Goal: Find contact information: Find contact information

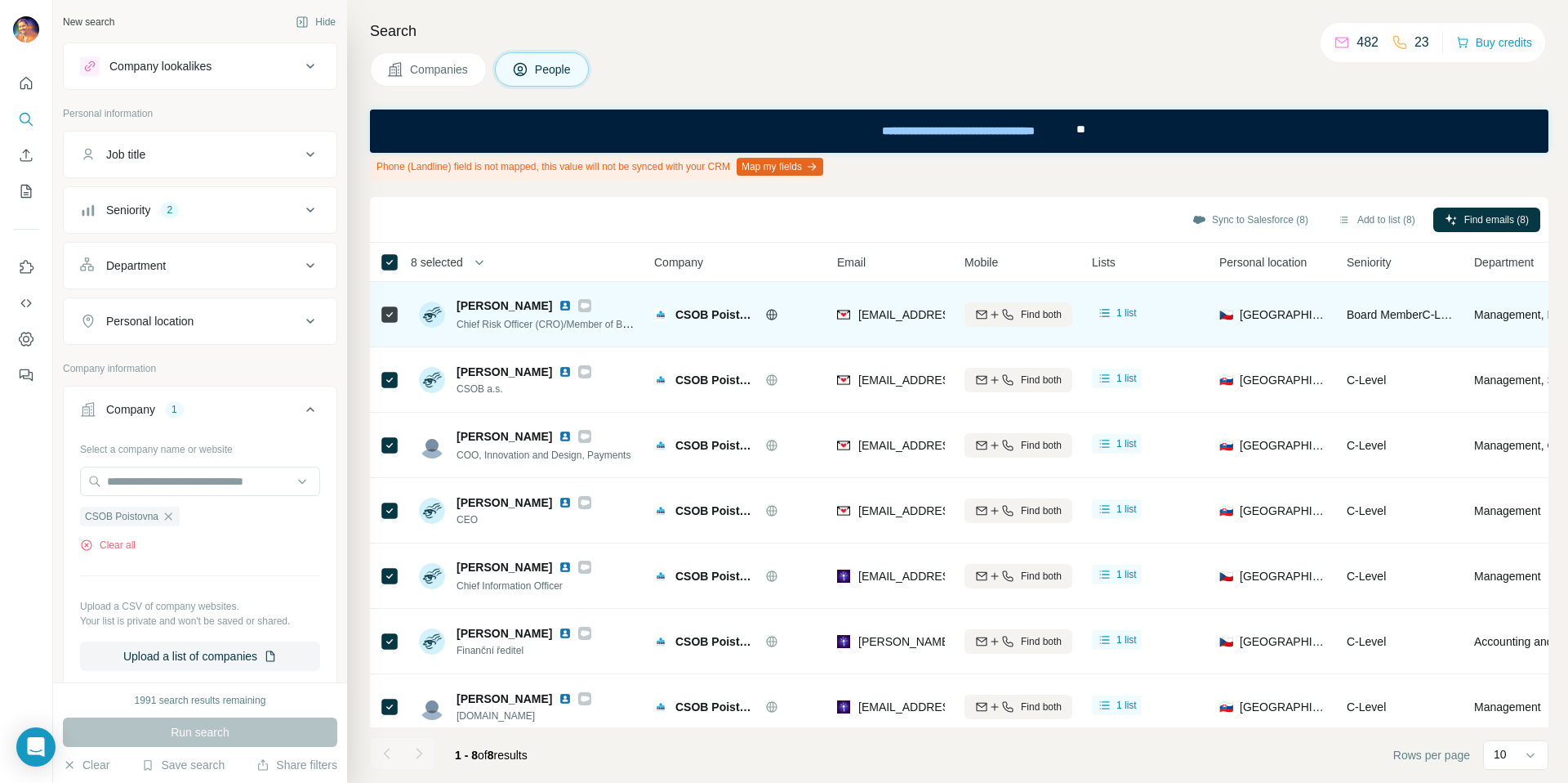
scroll to position [21, 0]
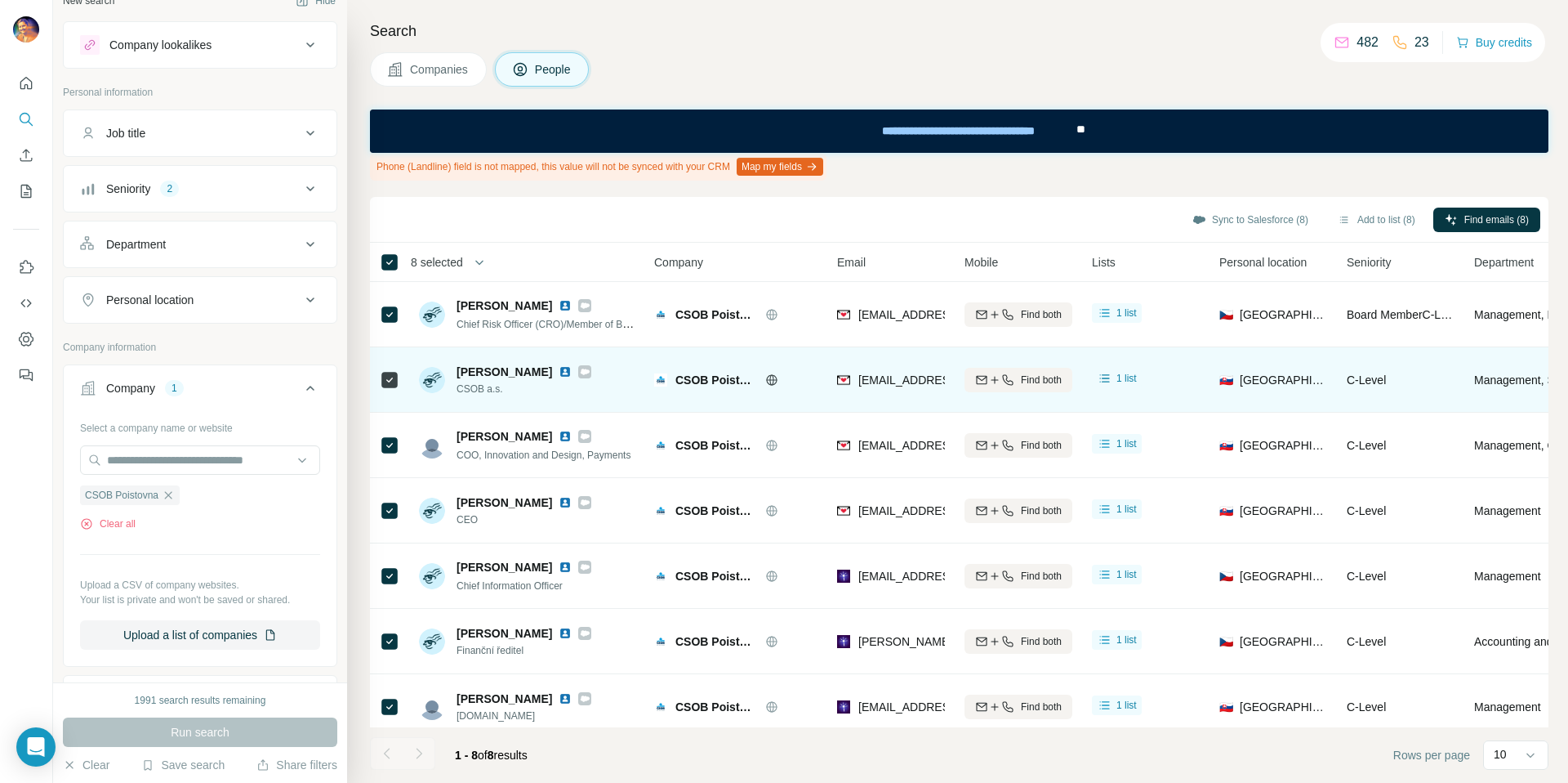
click at [586, 371] on icon at bounding box center [585, 371] width 9 height 6
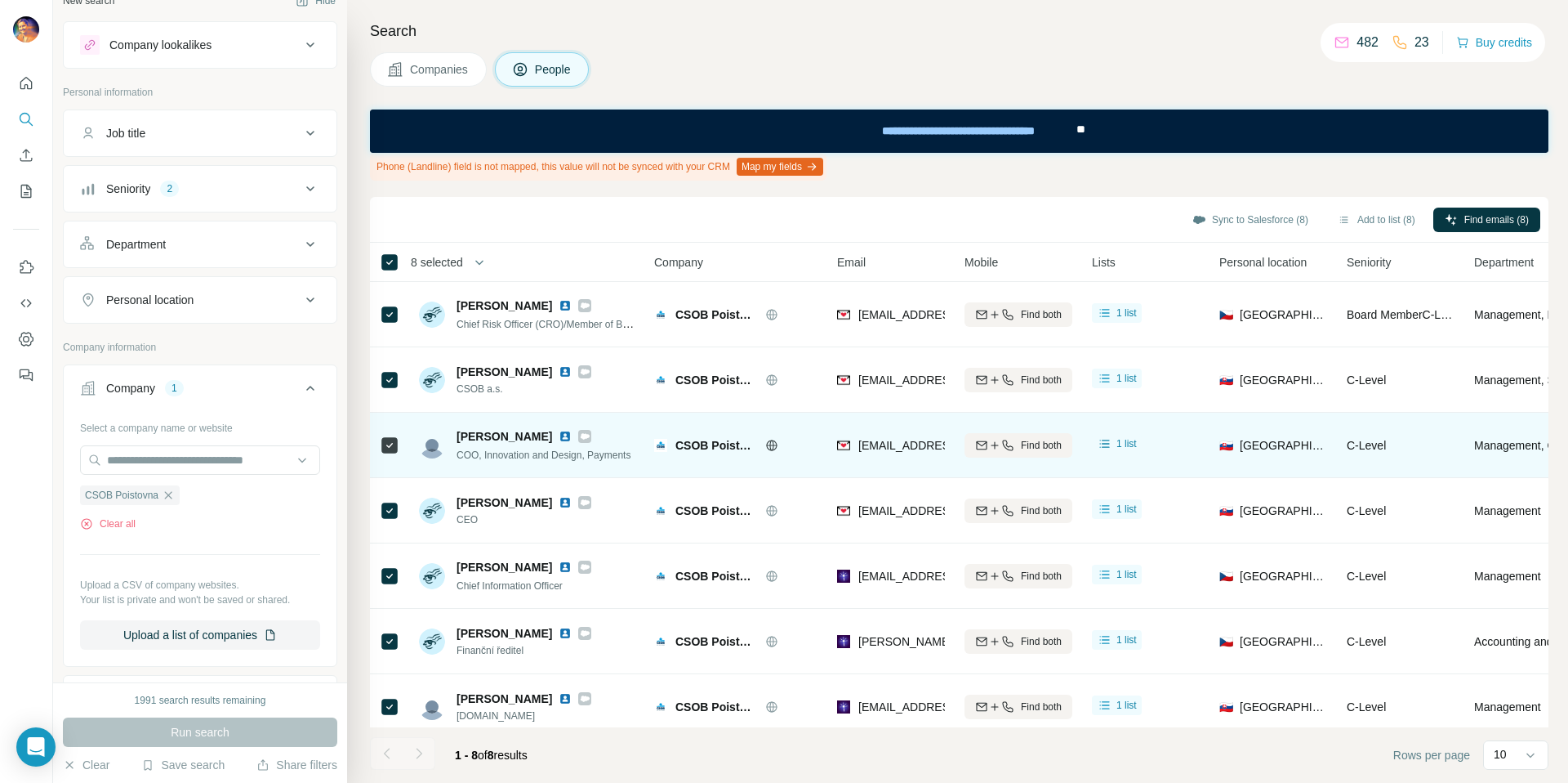
click at [580, 437] on icon at bounding box center [585, 435] width 9 height 6
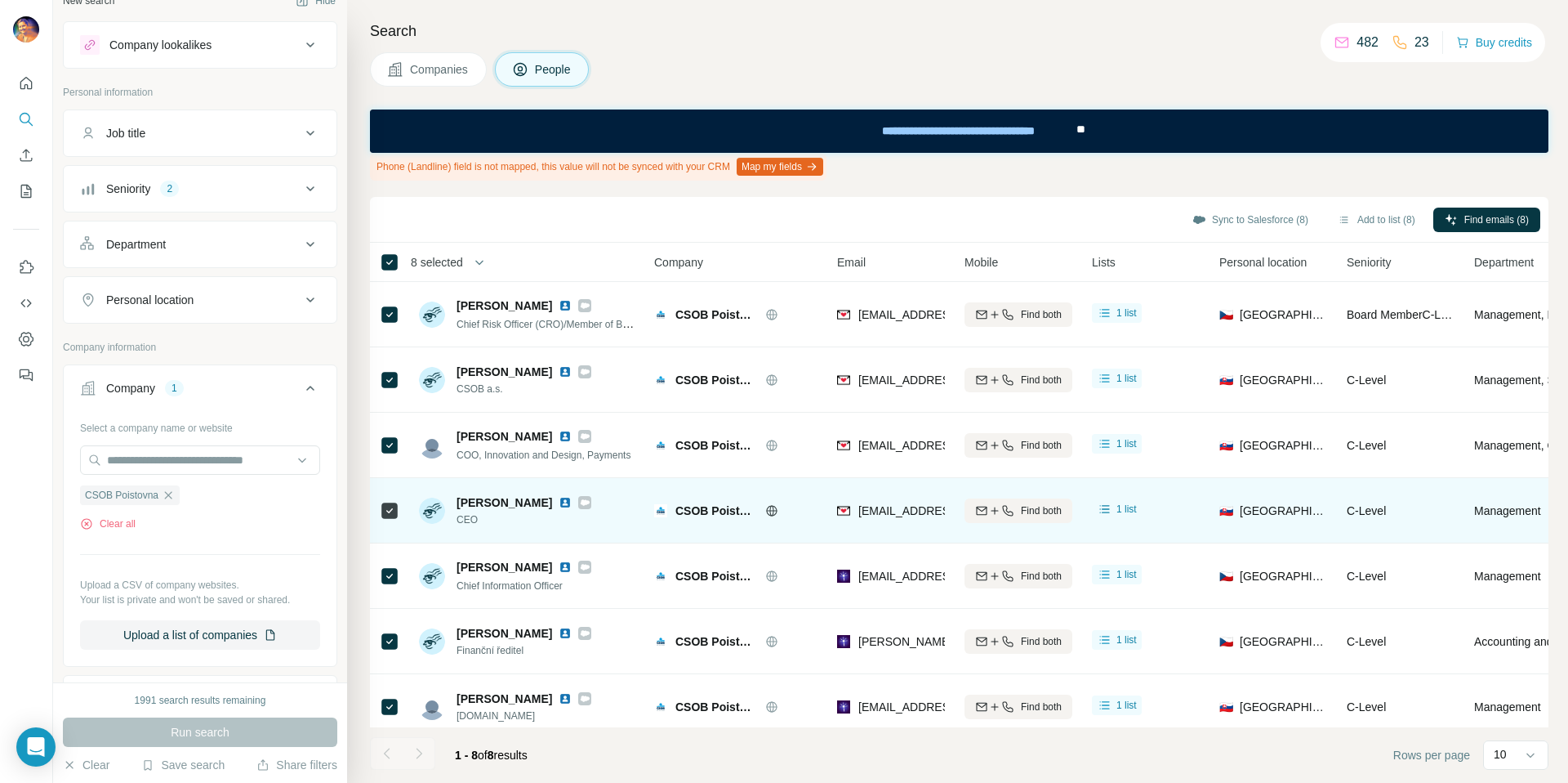
click at [580, 502] on icon at bounding box center [585, 502] width 9 height 6
click at [580, 502] on icon at bounding box center [585, 502] width 9 height 6
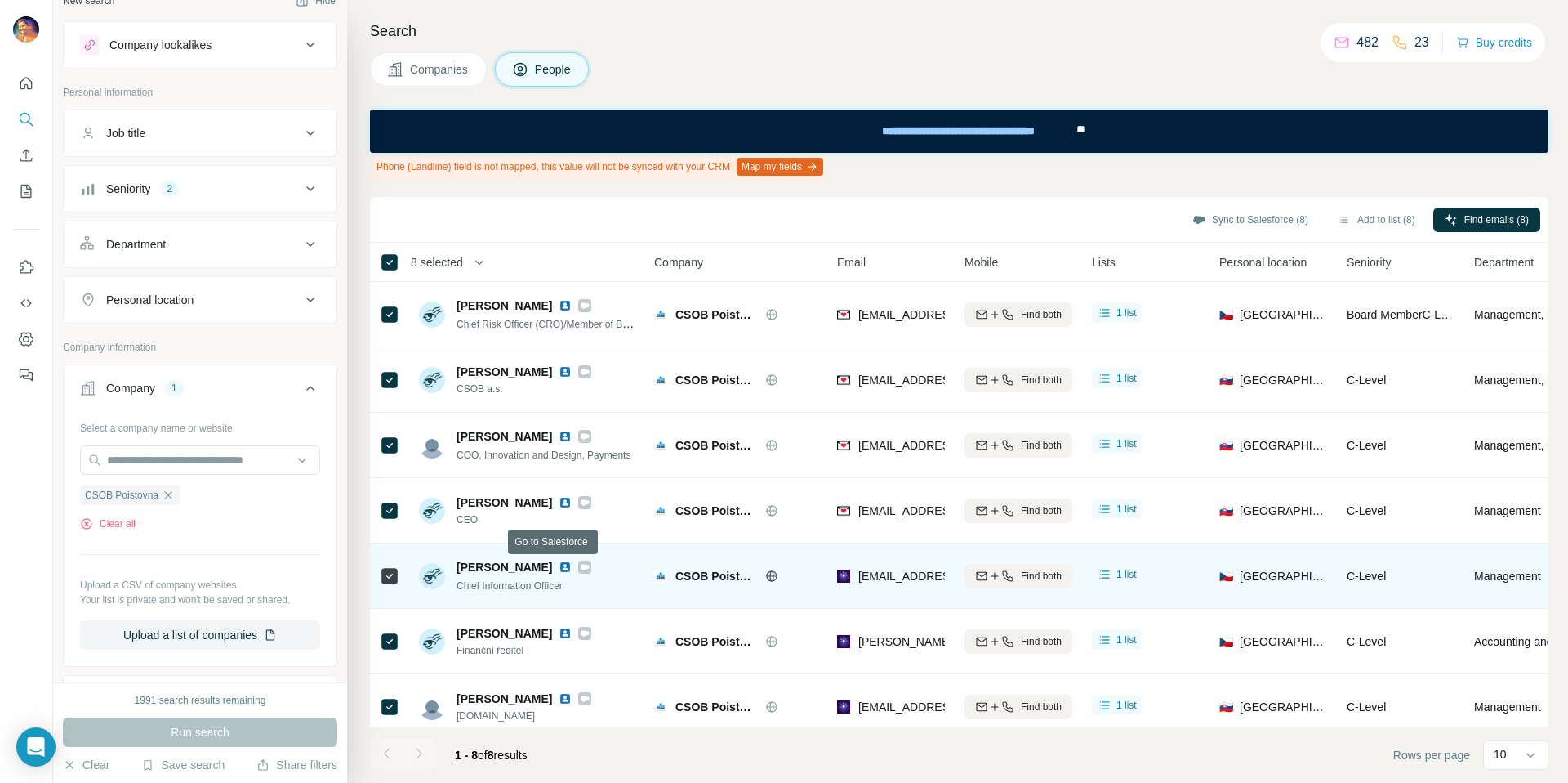
click at [579, 571] on icon at bounding box center [585, 567] width 10 height 13
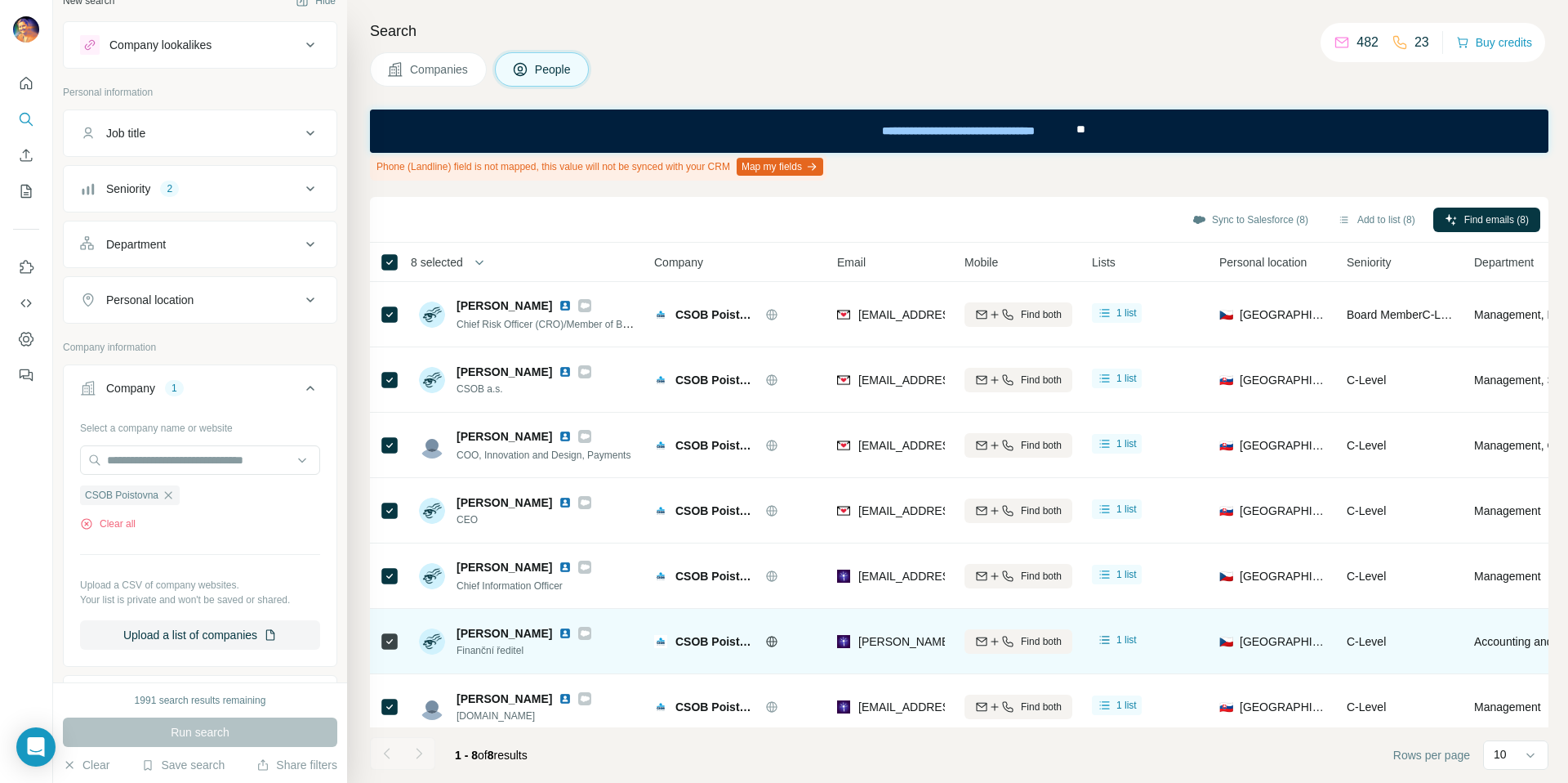
click at [580, 631] on icon at bounding box center [585, 633] width 9 height 6
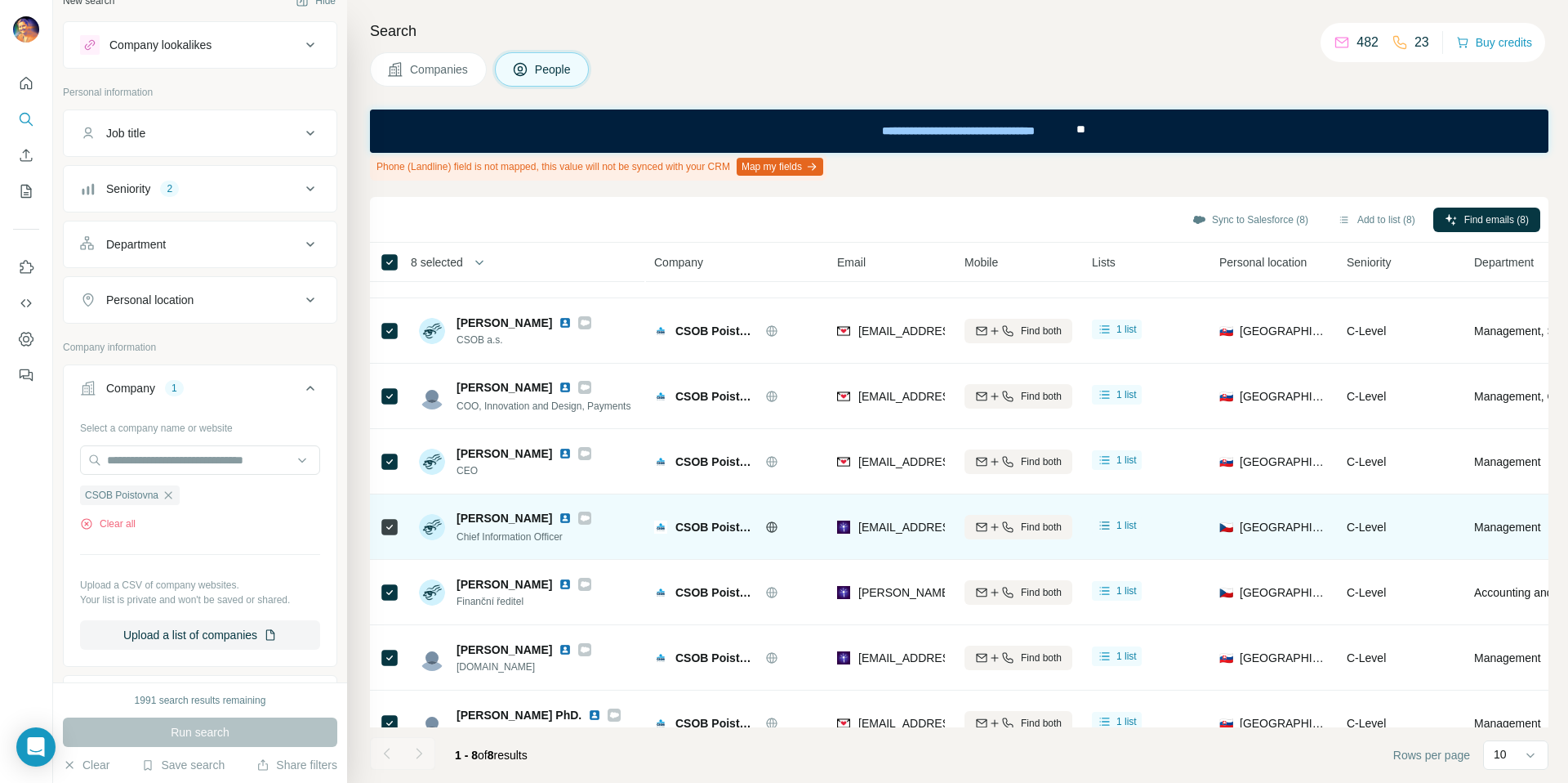
scroll to position [87, 0]
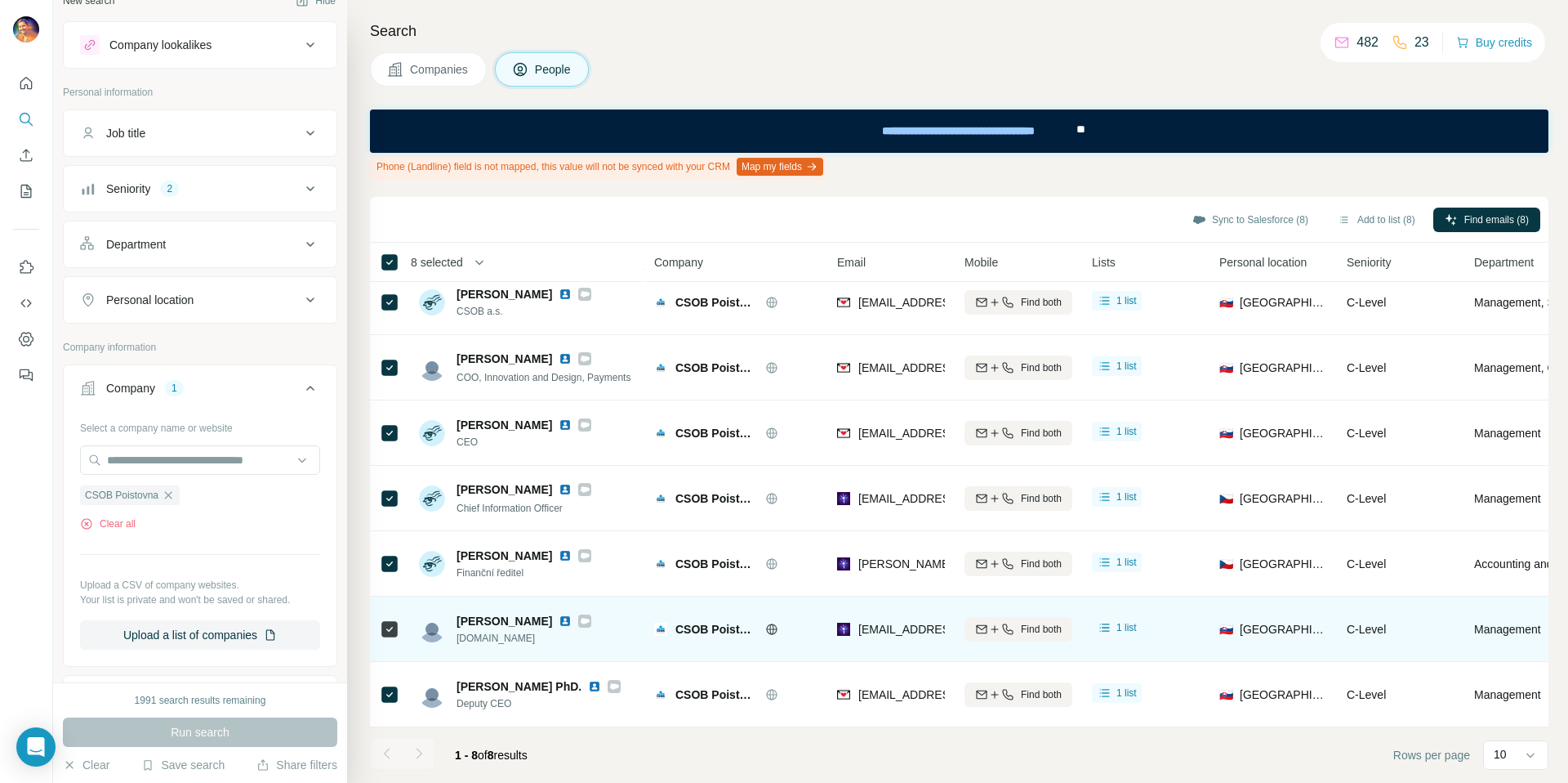
click at [579, 614] on icon at bounding box center [585, 621] width 10 height 13
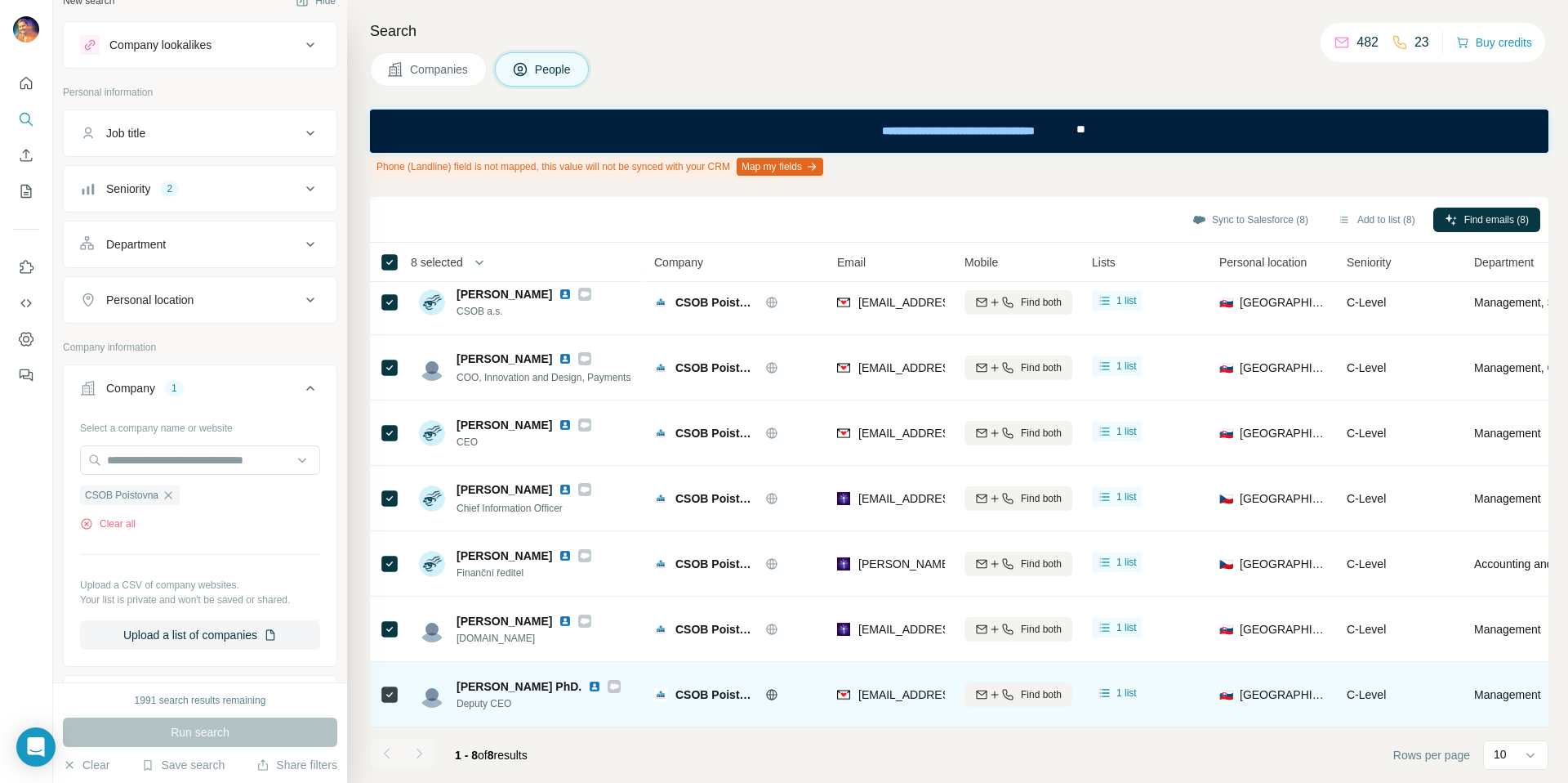
click at [610, 683] on icon at bounding box center [614, 686] width 9 height 6
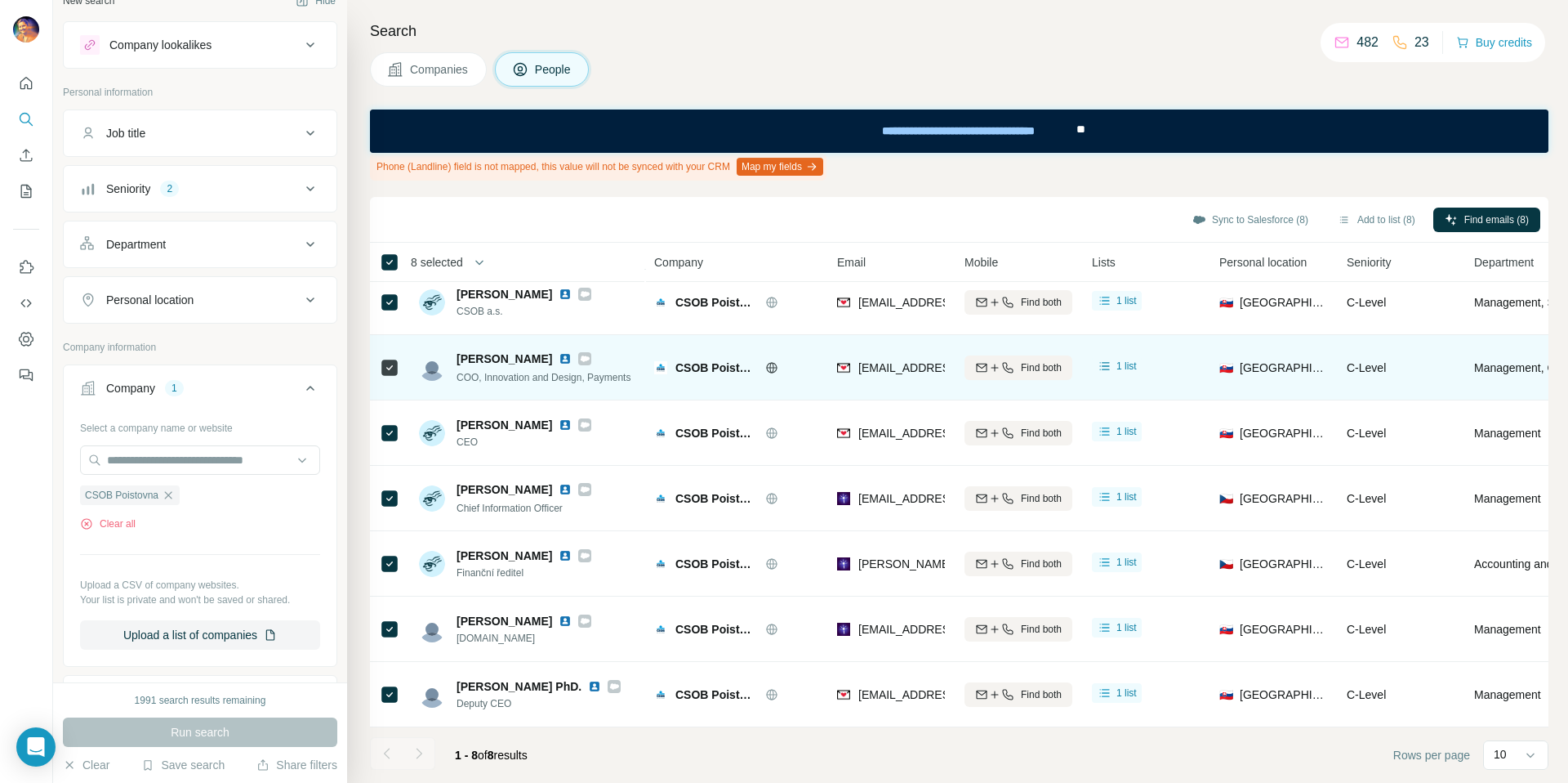
scroll to position [0, 0]
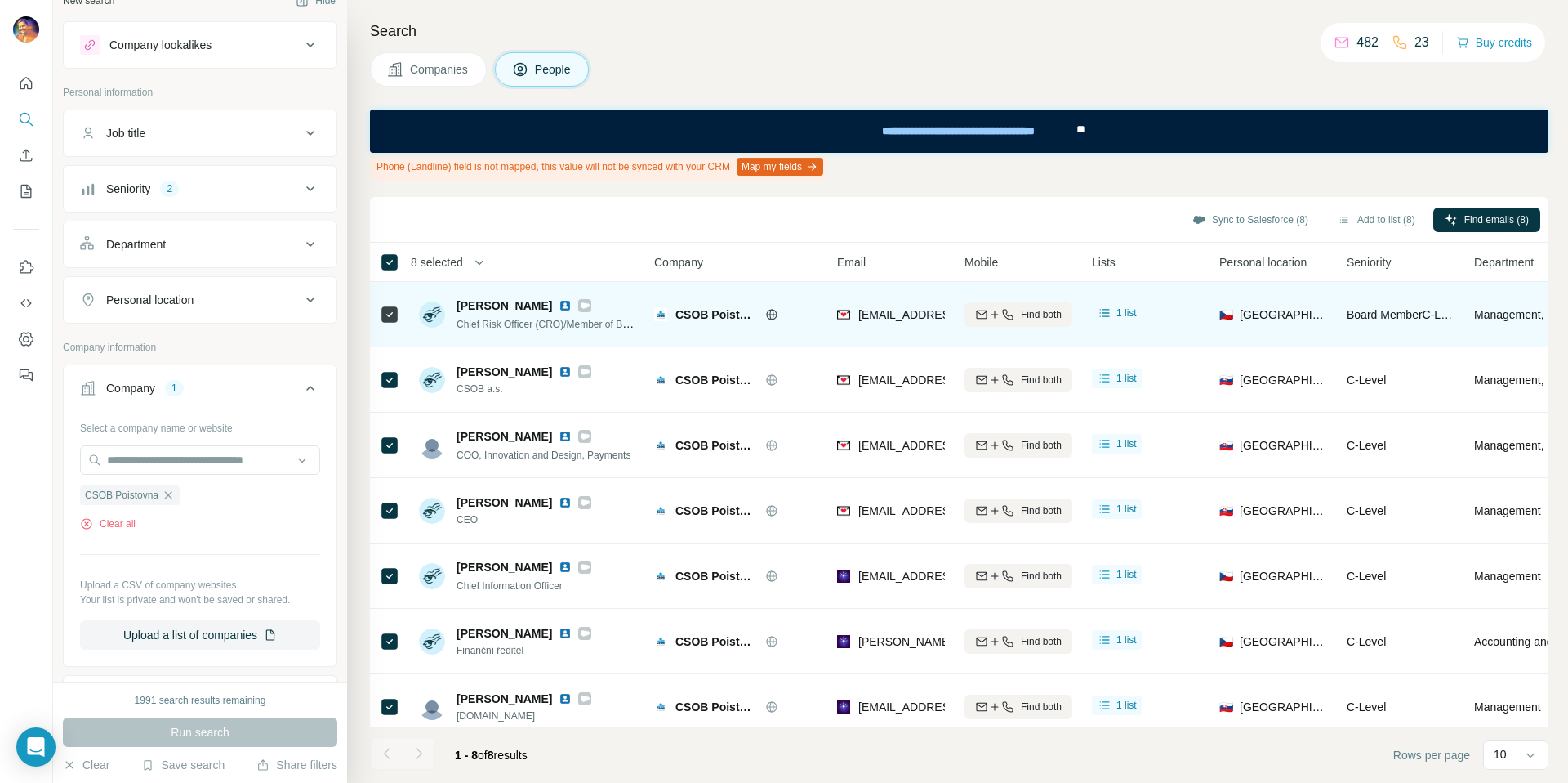
click at [590, 305] on icon at bounding box center [585, 305] width 9 height 6
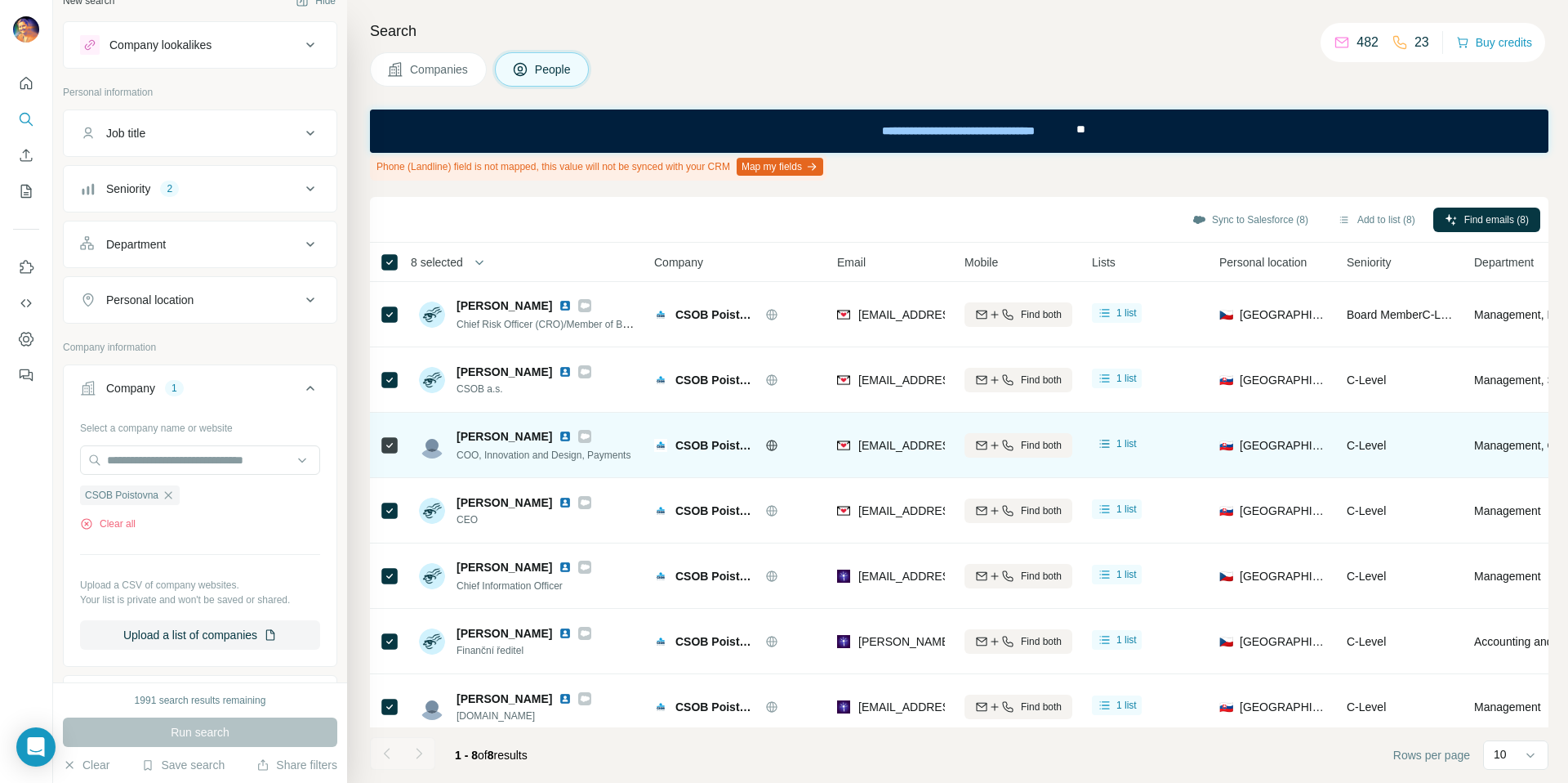
click at [583, 437] on div at bounding box center [585, 436] width 13 height 13
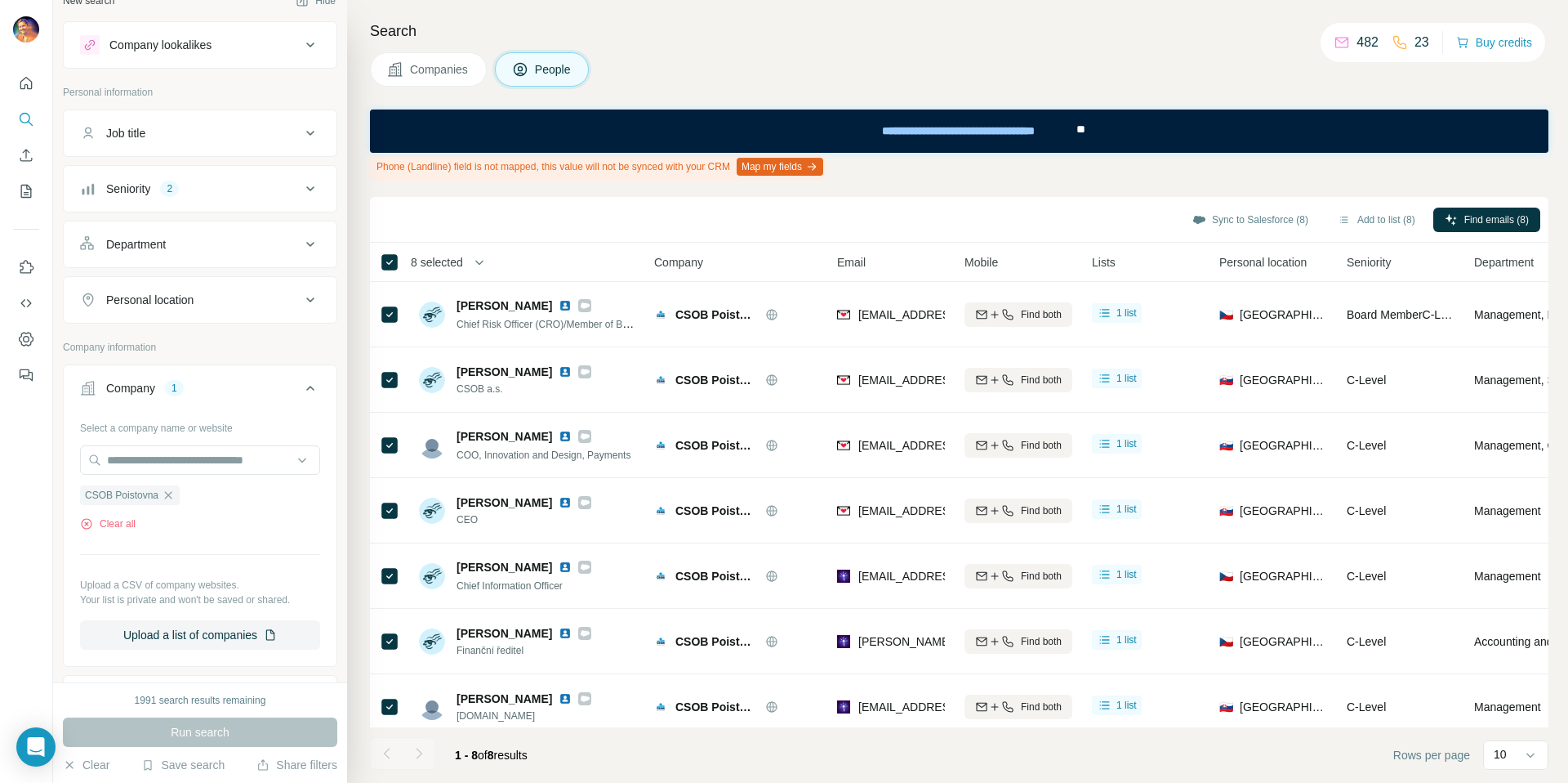
drag, startPoint x: 563, startPoint y: 439, endPoint x: 802, endPoint y: 0, distance: 499.8
click at [0, 0] on div "New search Hide Company lookalikes Personal information Job title Seniority 2 D…" at bounding box center [784, 392] width 1568 height 783
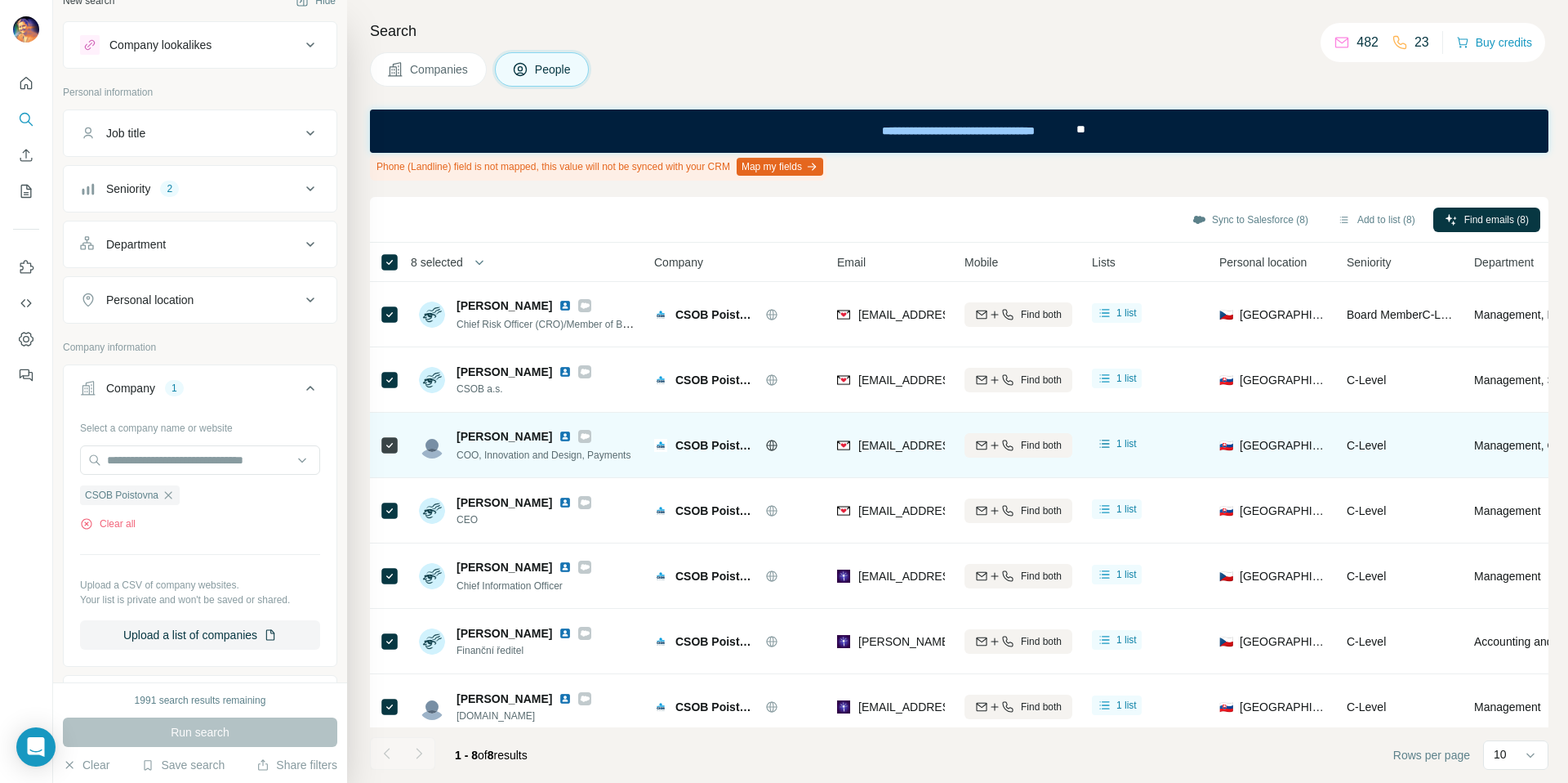
click at [559, 434] on img at bounding box center [565, 436] width 13 height 13
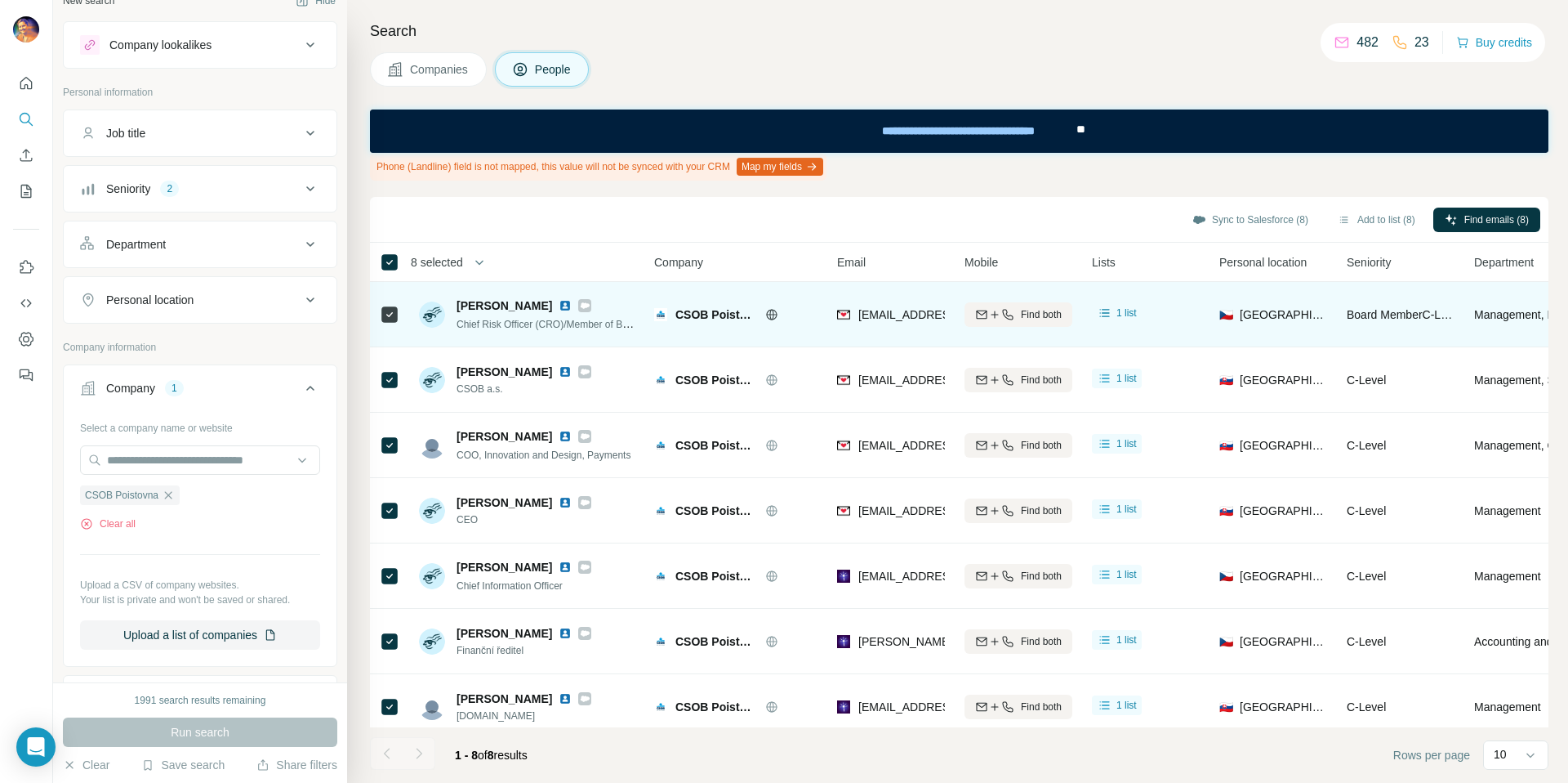
click at [572, 308] on img at bounding box center [565, 306] width 13 height 13
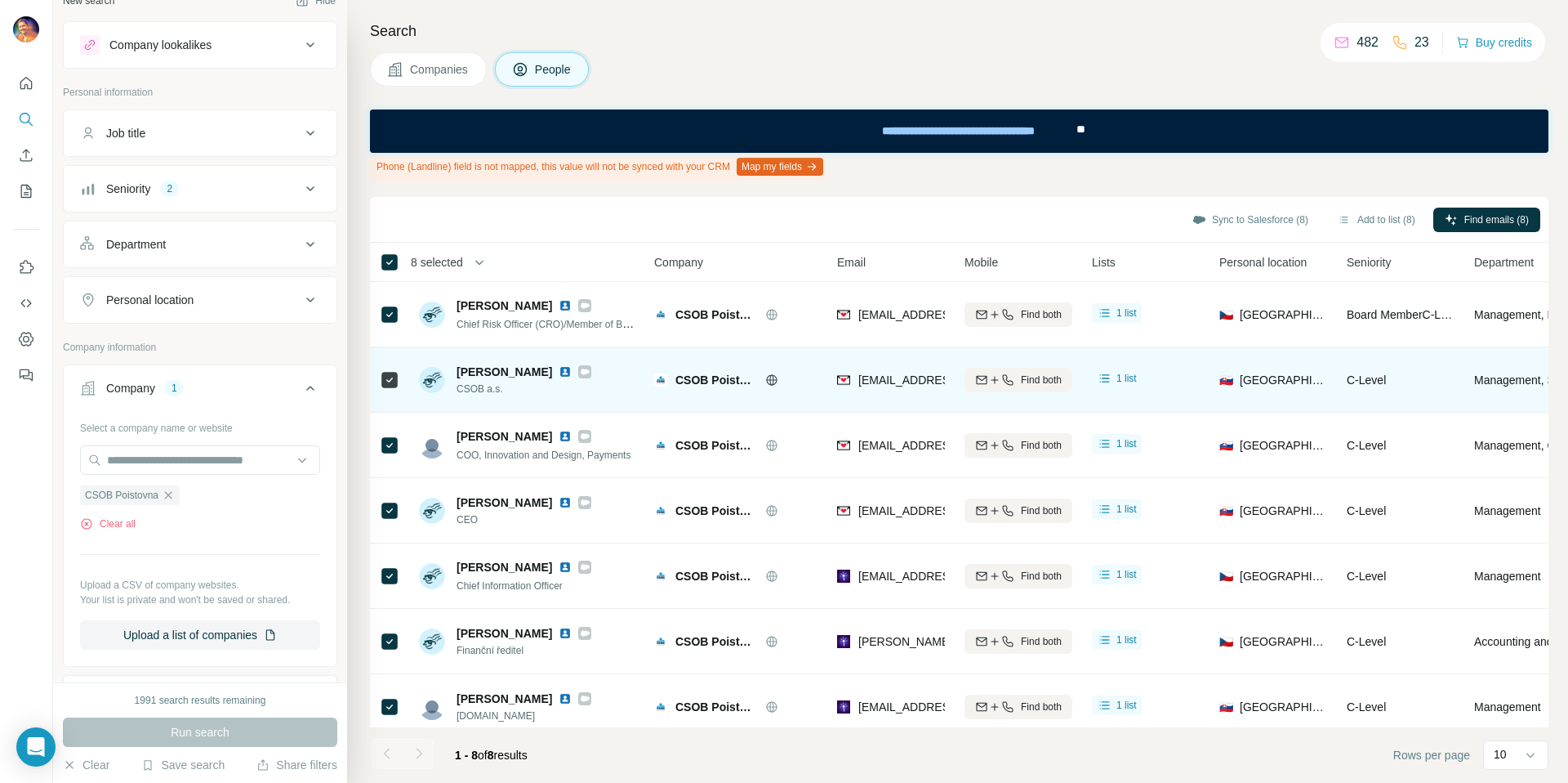
click at [568, 368] on img at bounding box center [565, 372] width 13 height 13
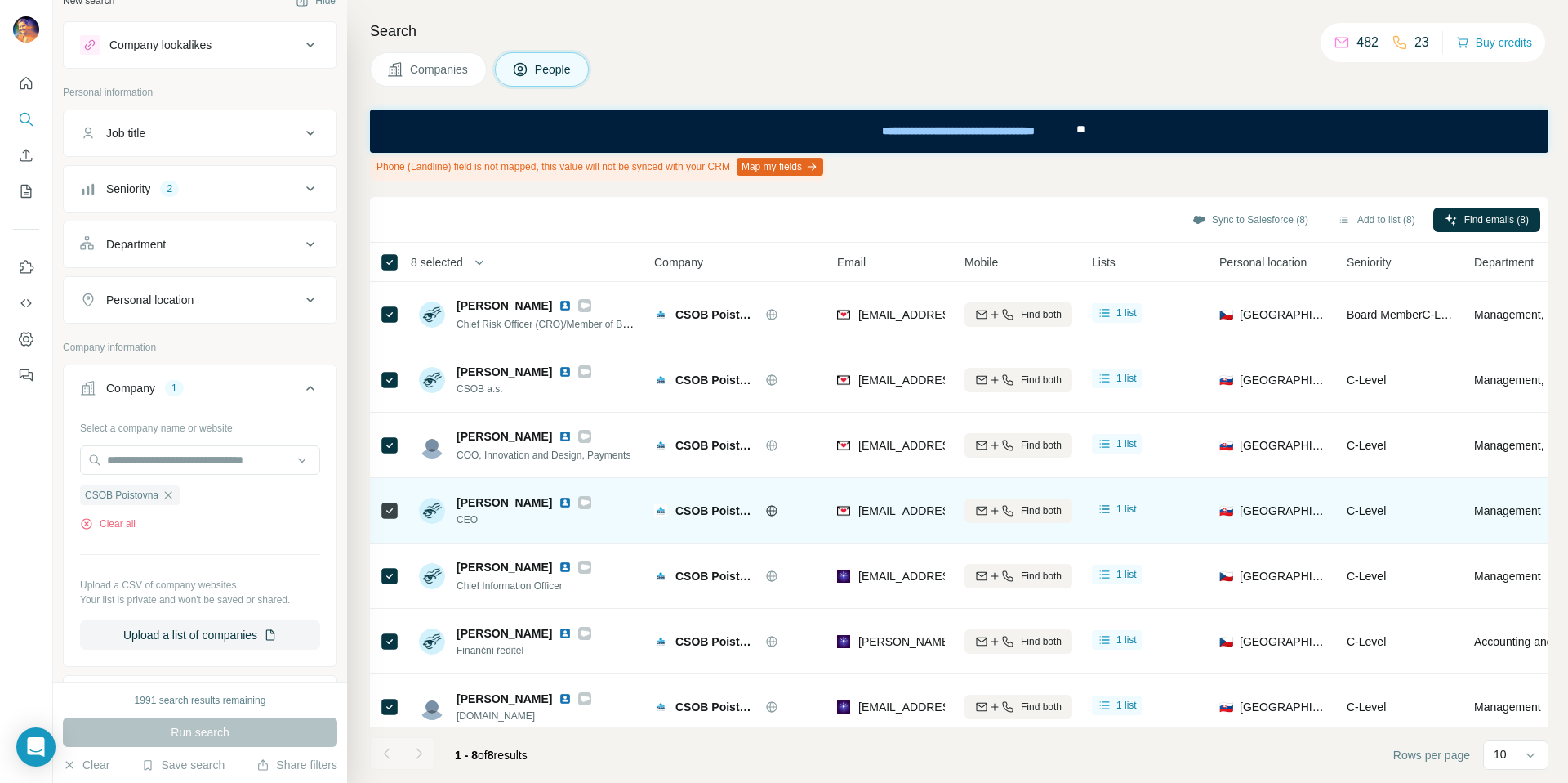
click at [559, 503] on img at bounding box center [565, 502] width 13 height 13
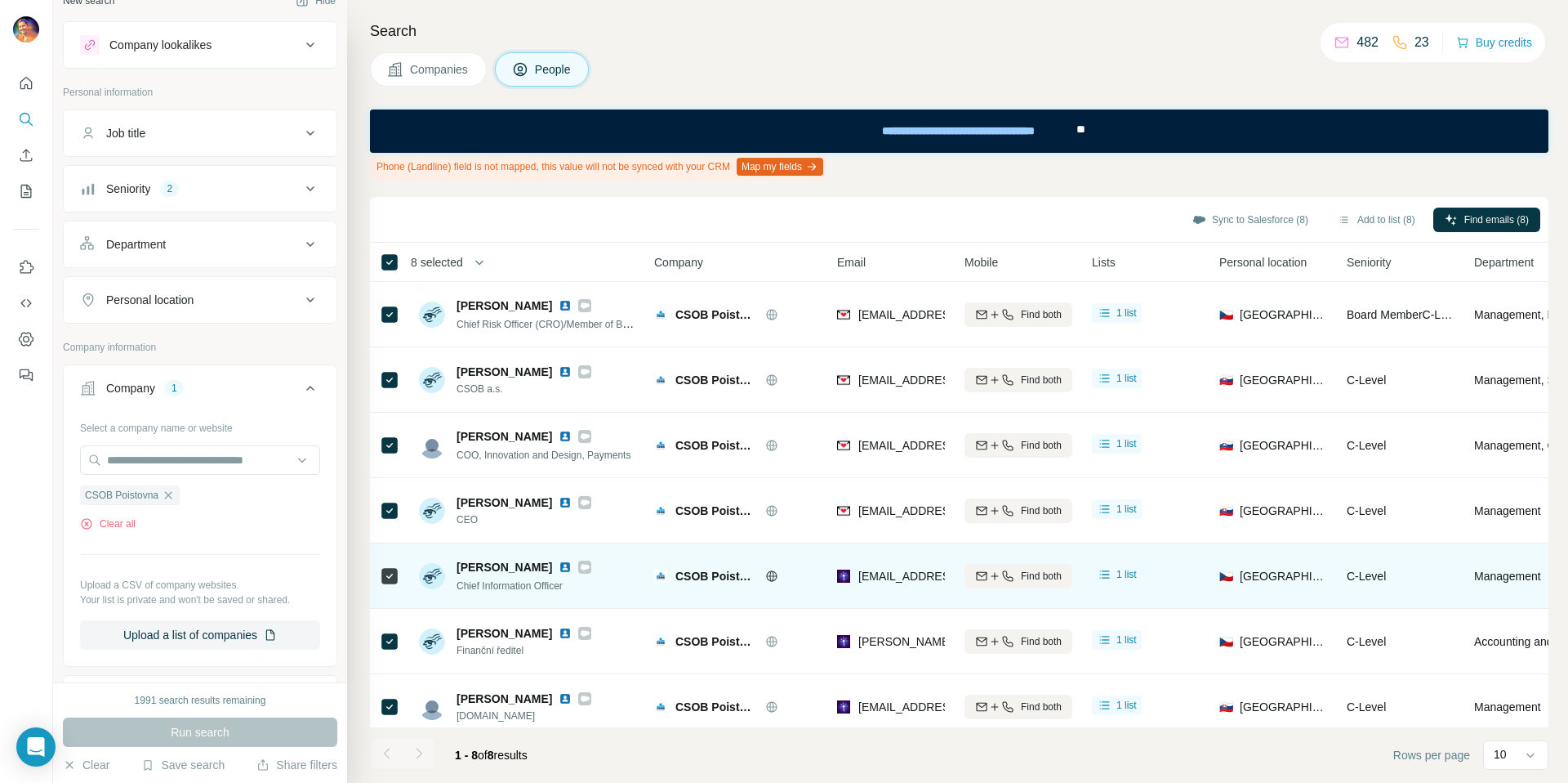
click at [559, 566] on img at bounding box center [565, 567] width 13 height 13
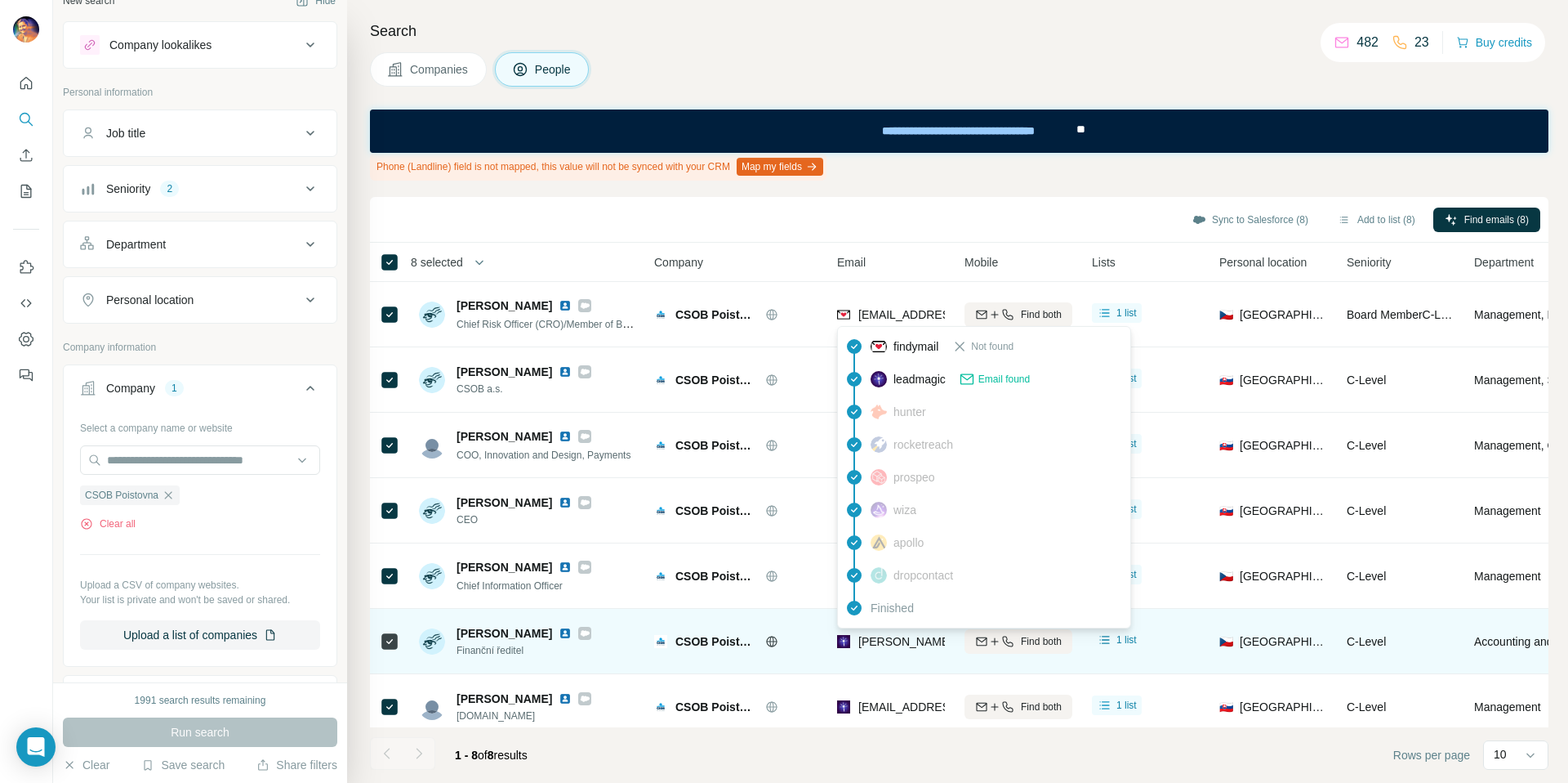
scroll to position [10, 0]
